Goal: Transaction & Acquisition: Purchase product/service

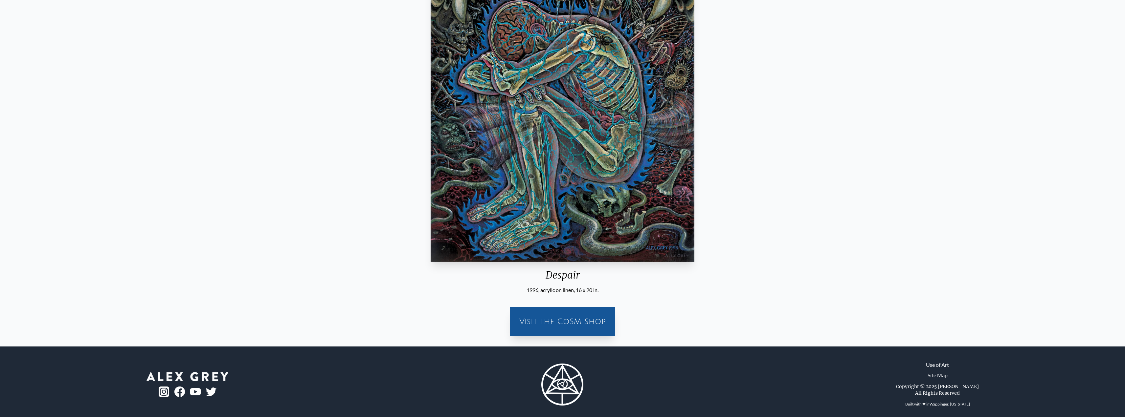
scroll to position [152, 0]
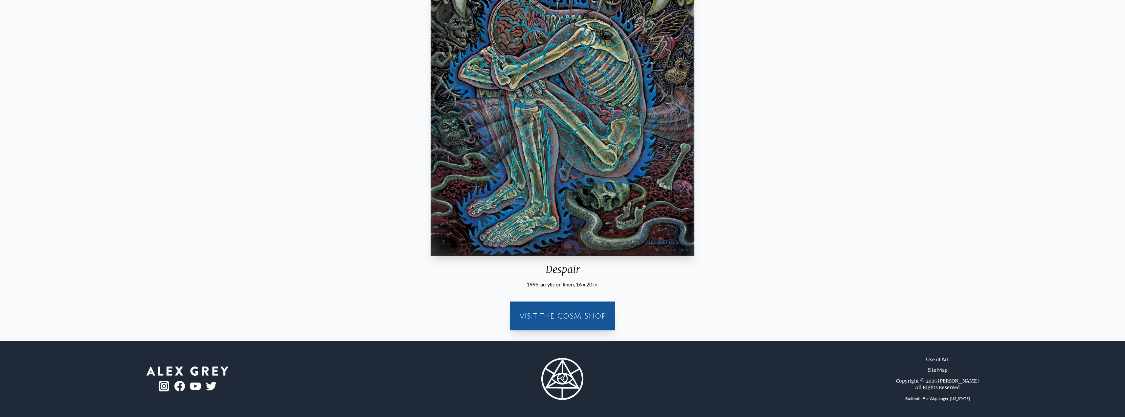
click at [558, 211] on img "56 / 133" at bounding box center [562, 89] width 263 height 334
click at [562, 309] on div "Visit the CoSM Shop" at bounding box center [563, 316] width 97 height 21
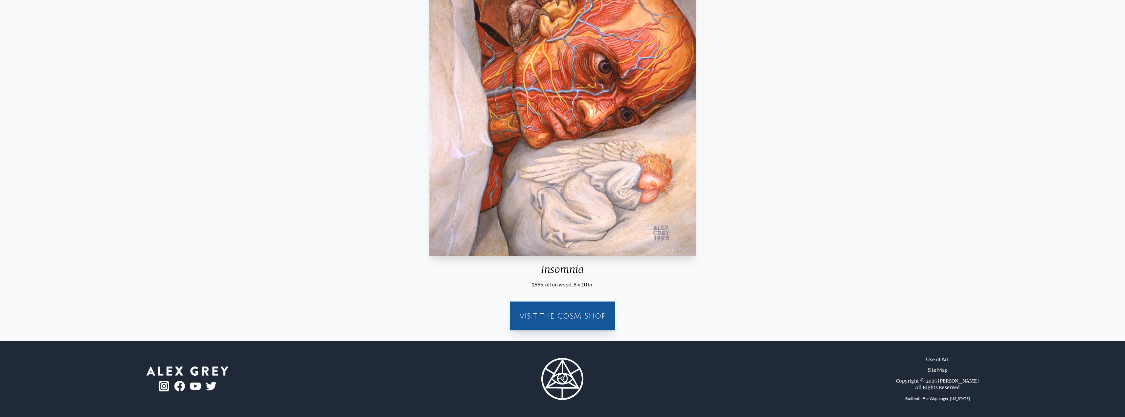
click at [566, 312] on div "Visit the CoSM Shop" at bounding box center [562, 316] width 97 height 21
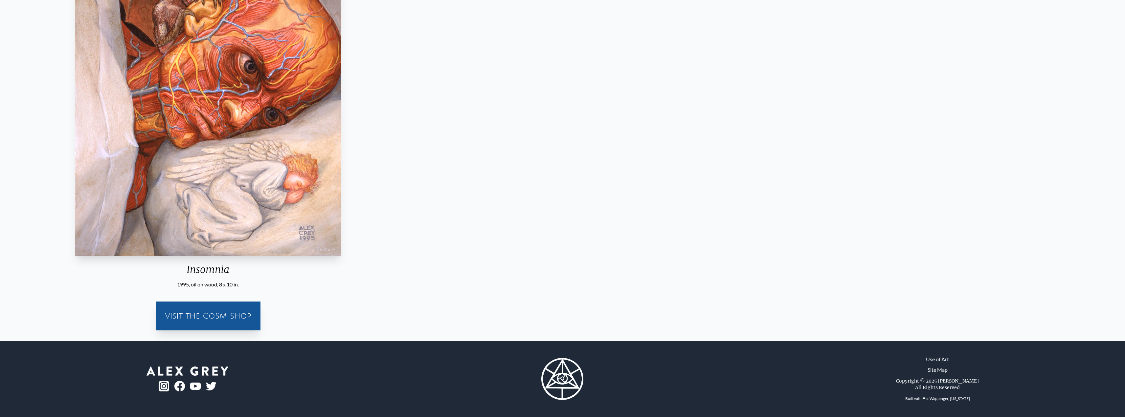
click at [177, 111] on div "Insomnia 1995, oil on wood, 8 x 10 in. Visit the CoSM Shop" at bounding box center [208, 128] width 1115 height 416
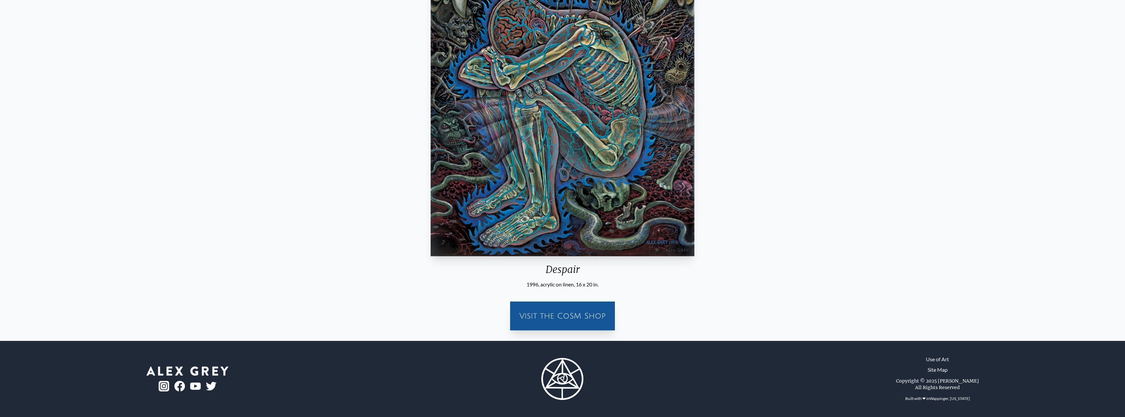
click at [567, 319] on div "Visit the CoSM Shop" at bounding box center [562, 316] width 97 height 21
